Goal: Navigation & Orientation: Find specific page/section

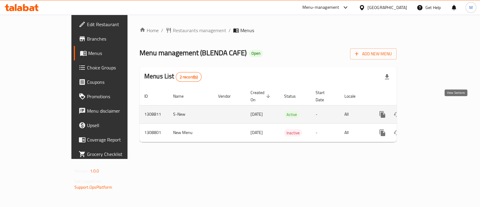
click at [430, 111] on icon "enhanced table" at bounding box center [425, 114] width 7 height 7
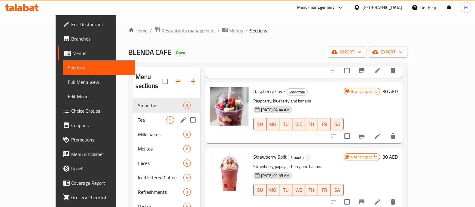
click at [133, 113] on div "Tea 9" at bounding box center [166, 120] width 67 height 14
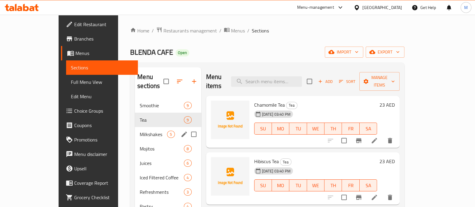
click at [140, 131] on span "Milkshakes" at bounding box center [153, 134] width 27 height 7
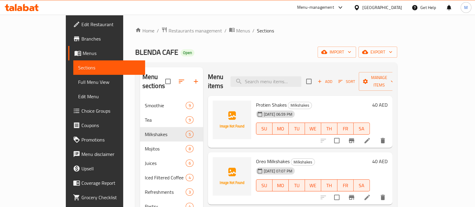
scroll to position [14, 0]
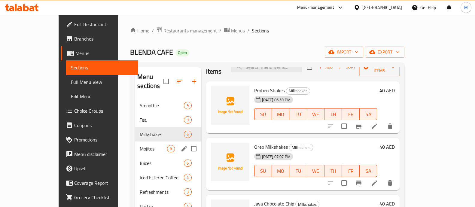
click at [135, 144] on div "Mojitos 8" at bounding box center [168, 148] width 66 height 14
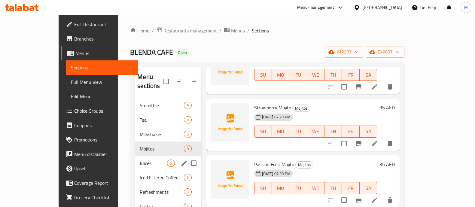
click at [135, 156] on div "Juices 6" at bounding box center [168, 163] width 66 height 14
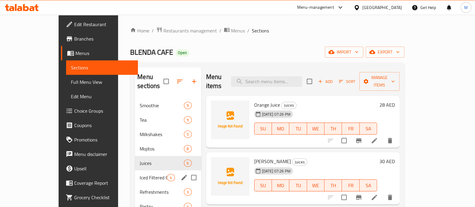
click at [140, 174] on span "Iced Filtered Coffee" at bounding box center [153, 177] width 27 height 7
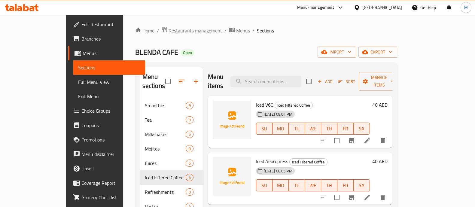
click at [390, 133] on button "delete" at bounding box center [382, 140] width 14 height 14
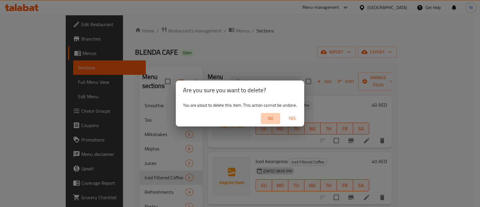
click at [270, 116] on span "No" at bounding box center [271, 119] width 14 height 8
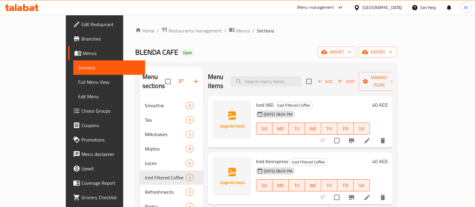
scroll to position [161, 0]
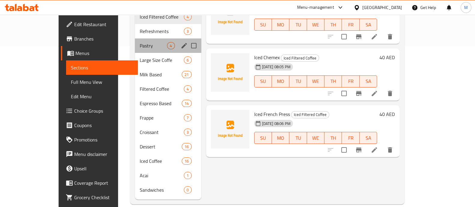
click at [135, 43] on div "Pastry 4" at bounding box center [168, 45] width 66 height 14
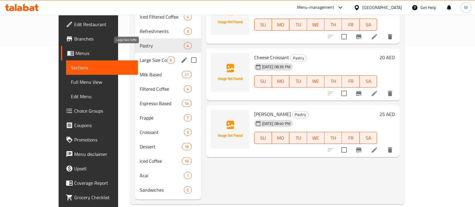
click at [140, 56] on span "Large Size Coffe" at bounding box center [153, 59] width 27 height 7
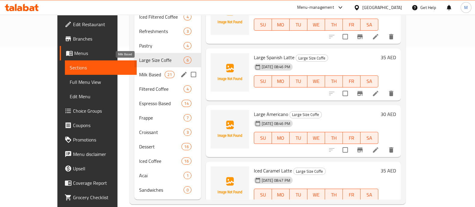
click at [139, 71] on span "Milk Based" at bounding box center [152, 74] width 26 height 7
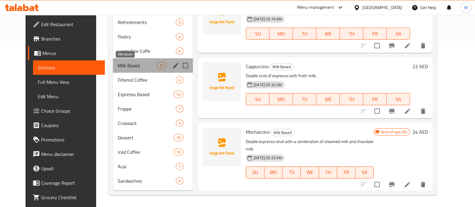
click at [124, 65] on span "Milk Based" at bounding box center [137, 65] width 39 height 7
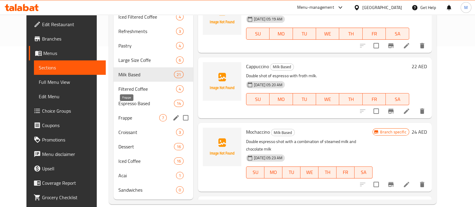
click at [135, 114] on span "Frappe" at bounding box center [138, 117] width 41 height 7
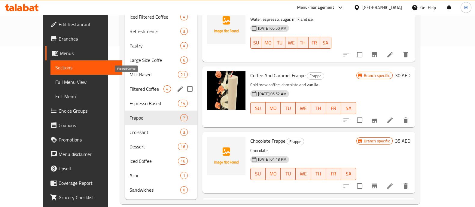
click at [129, 72] on div "Milk Based 21" at bounding box center [161, 74] width 73 height 14
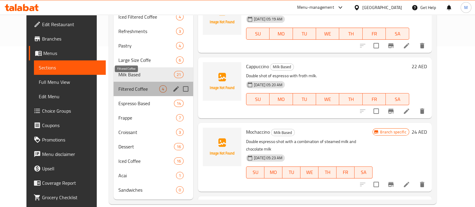
click at [131, 85] on span "Filtered Coffee" at bounding box center [138, 88] width 41 height 7
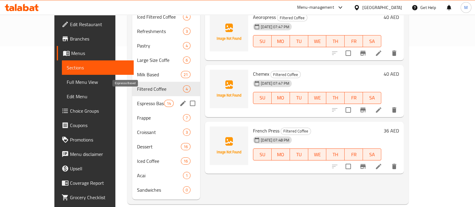
click at [137, 100] on span "Espresso Based" at bounding box center [150, 103] width 27 height 7
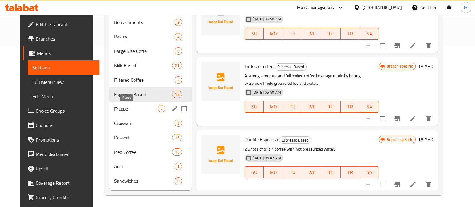
click at [128, 107] on span "Frappe" at bounding box center [135, 108] width 43 height 7
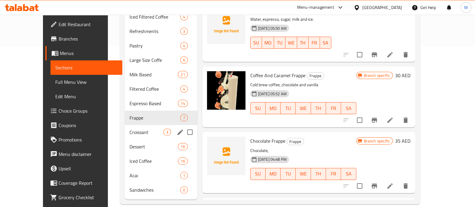
click at [131, 128] on span "Croissant" at bounding box center [146, 131] width 34 height 7
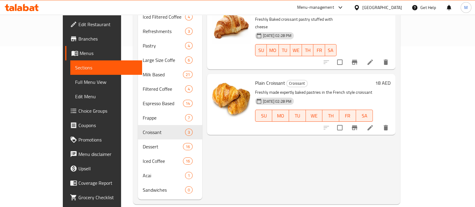
click at [254, 192] on div "Menu sections Smoothie 9 Tea 9 Milkshakes 5 Mojitos 8 Juices 6 Iced Filtered Co…" at bounding box center [266, 53] width 267 height 302
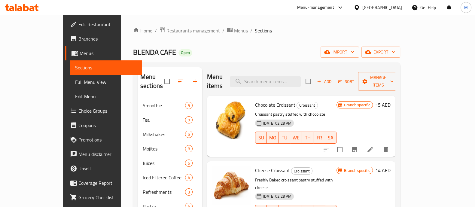
click at [75, 83] on span "Full Menu View" at bounding box center [106, 81] width 62 height 7
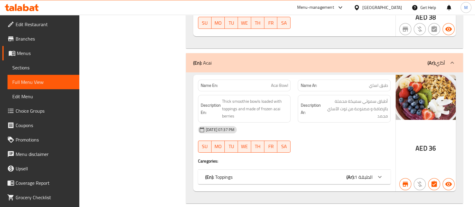
scroll to position [11145, 0]
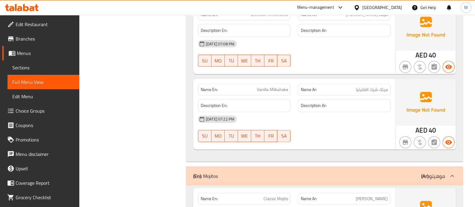
scroll to position [0, 0]
